Goal: Information Seeking & Learning: Learn about a topic

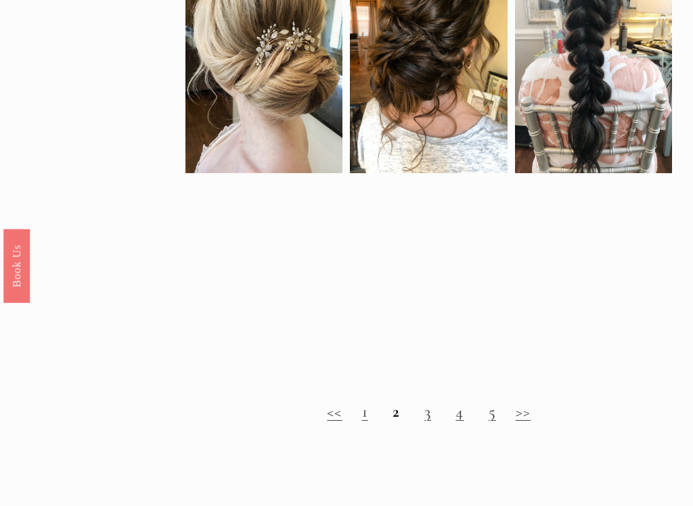
scroll to position [955, 0]
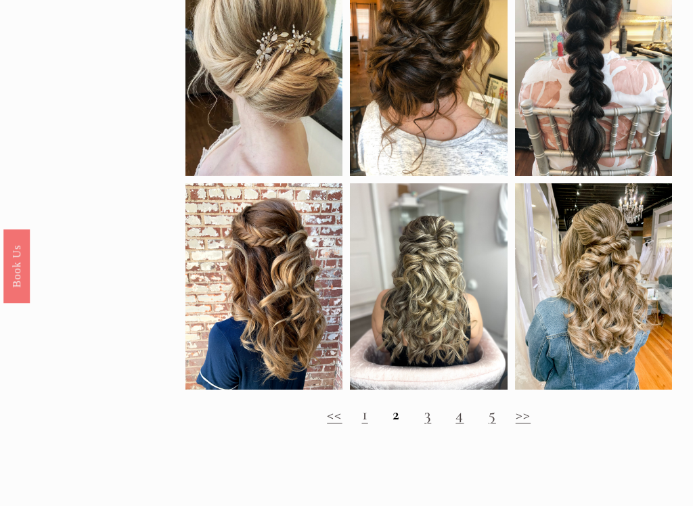
click at [527, 415] on link ">>" at bounding box center [523, 415] width 15 height 20
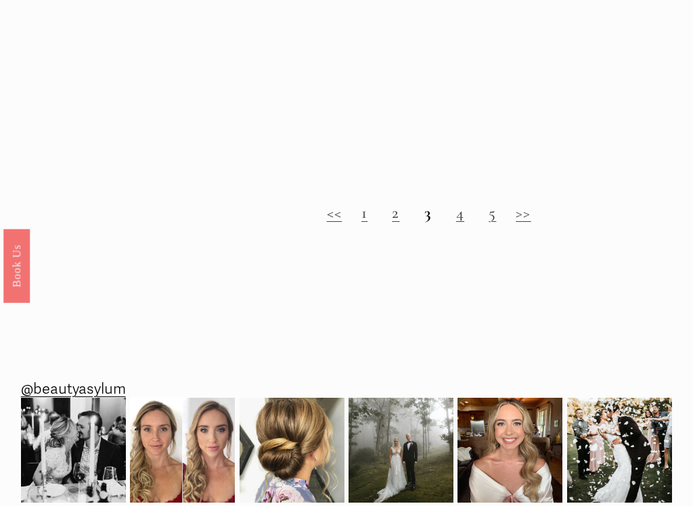
scroll to position [1113, 0]
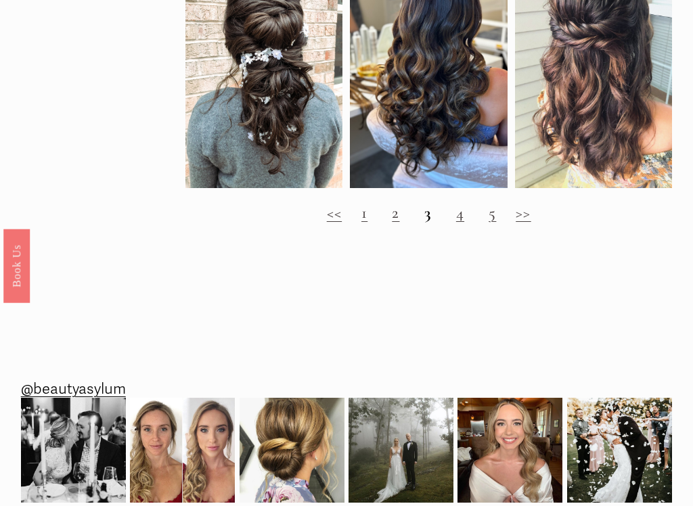
click at [432, 217] on h2 "<< 1 2 3 4 5 >>" at bounding box center [428, 213] width 487 height 19
click at [432, 223] on h2 "<< 1 2 3 4 5 >>" at bounding box center [428, 213] width 487 height 19
click at [524, 218] on link ">>" at bounding box center [523, 214] width 15 height 20
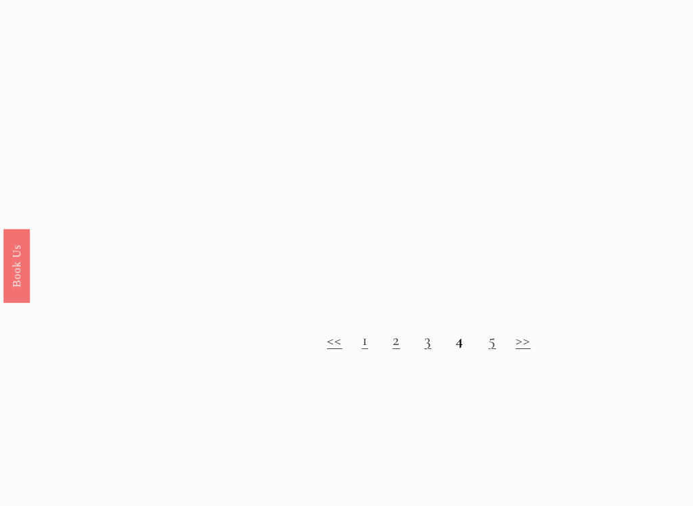
scroll to position [1008, 0]
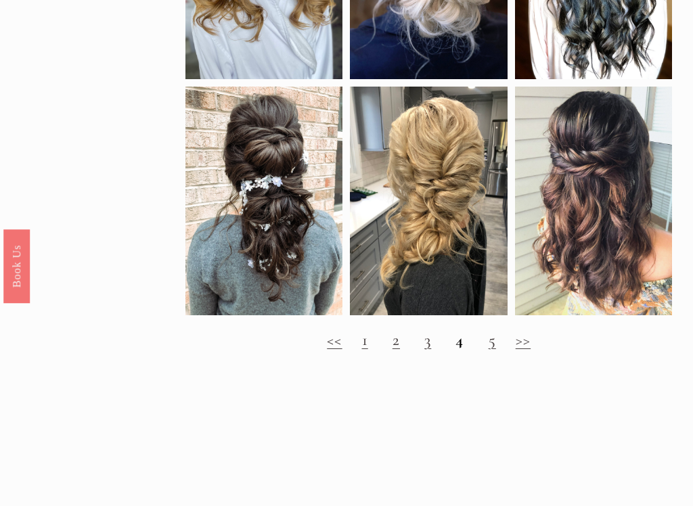
click at [520, 350] on link ">>" at bounding box center [523, 340] width 15 height 20
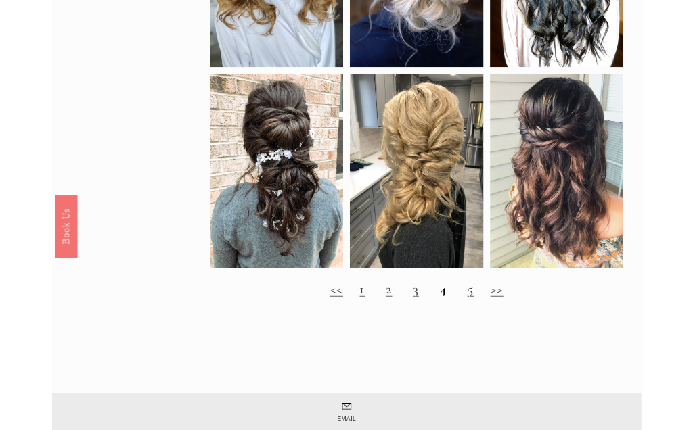
scroll to position [1046, 0]
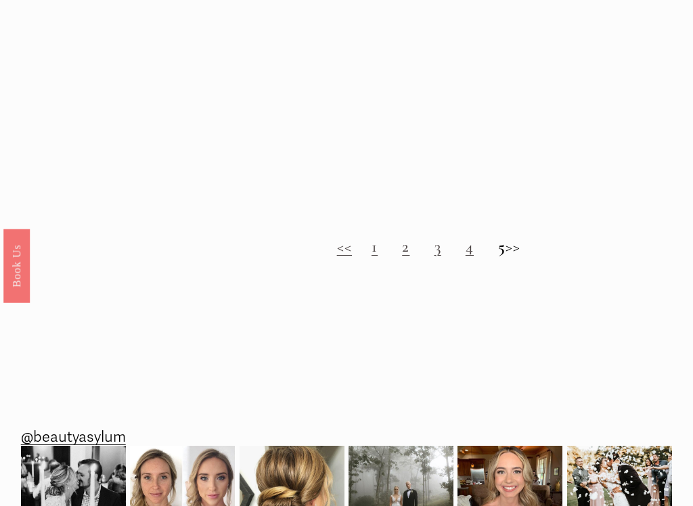
scroll to position [1102, 0]
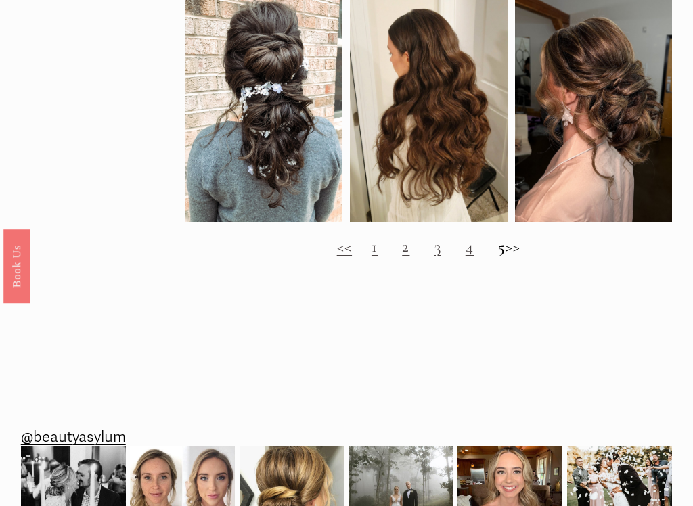
click at [528, 250] on h2 "<< 1 2 3 4 5 >>" at bounding box center [428, 247] width 487 height 19
click at [525, 250] on h2 "<< 1 2 3 4 5 >>" at bounding box center [428, 247] width 487 height 19
click at [519, 252] on h2 "<< 1 2 3 4 5 >>" at bounding box center [428, 247] width 487 height 19
click at [533, 256] on h2 "<< 1 2 3 4 5 >>" at bounding box center [428, 247] width 487 height 19
click at [498, 253] on strong "5" at bounding box center [501, 247] width 7 height 20
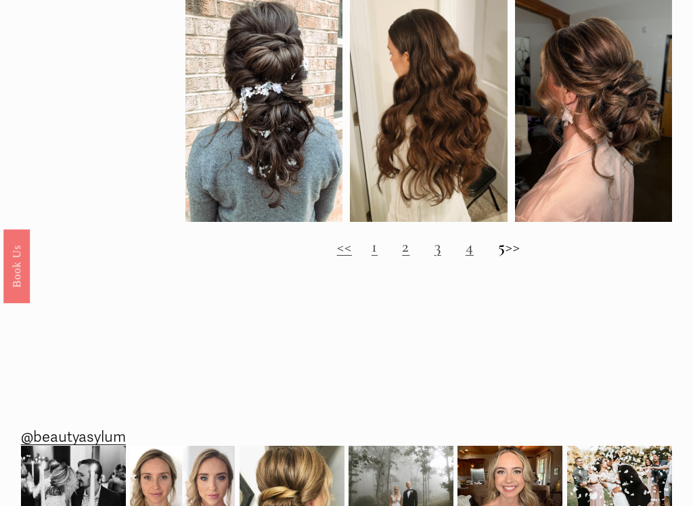
click at [529, 256] on h2 "<< 1 2 3 4 5 >>" at bounding box center [428, 247] width 487 height 19
click at [525, 250] on h2 "<< 1 2 3 4 5 >>" at bounding box center [428, 247] width 487 height 19
click at [526, 254] on h2 "<< 1 2 3 4 5 >>" at bounding box center [428, 247] width 487 height 19
click at [524, 252] on h2 "<< 1 2 3 4 5 >>" at bounding box center [428, 247] width 487 height 19
click at [518, 256] on h2 "<< 1 2 3 4 5 >>" at bounding box center [428, 247] width 487 height 19
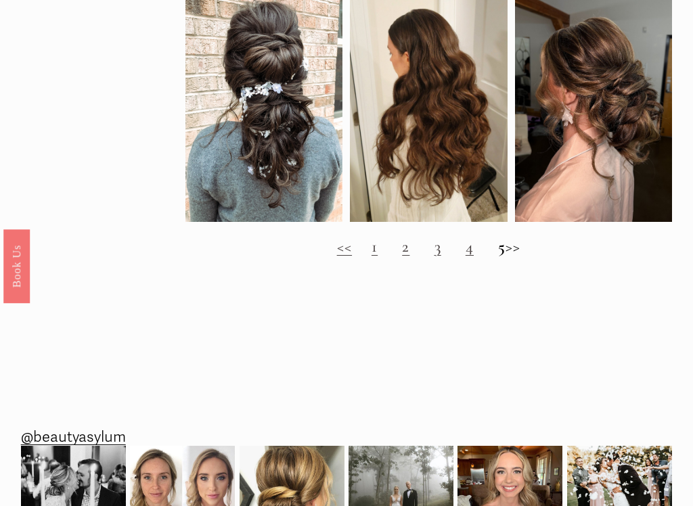
click at [529, 255] on h2 "<< 1 2 3 4 5 >>" at bounding box center [428, 247] width 487 height 19
click at [534, 256] on h2 "<< 1 2 3 4 5 >>" at bounding box center [428, 247] width 487 height 19
click at [521, 256] on h2 "<< 1 2 3 4 5 >>" at bounding box center [428, 247] width 487 height 19
click at [526, 256] on h2 "<< 1 2 3 4 5 >>" at bounding box center [428, 247] width 487 height 19
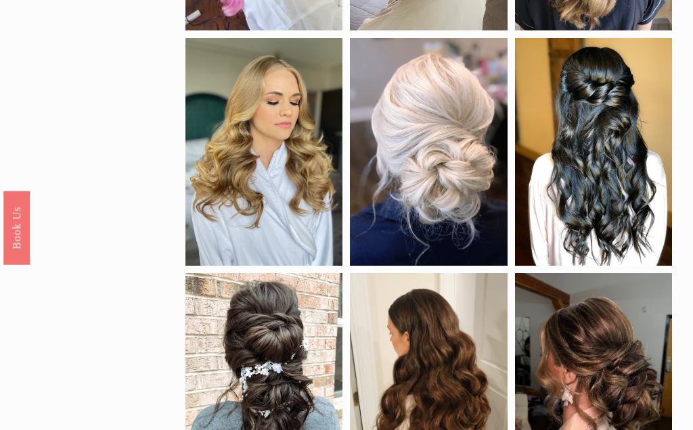
scroll to position [810, 0]
